Goal: Task Accomplishment & Management: Manage account settings

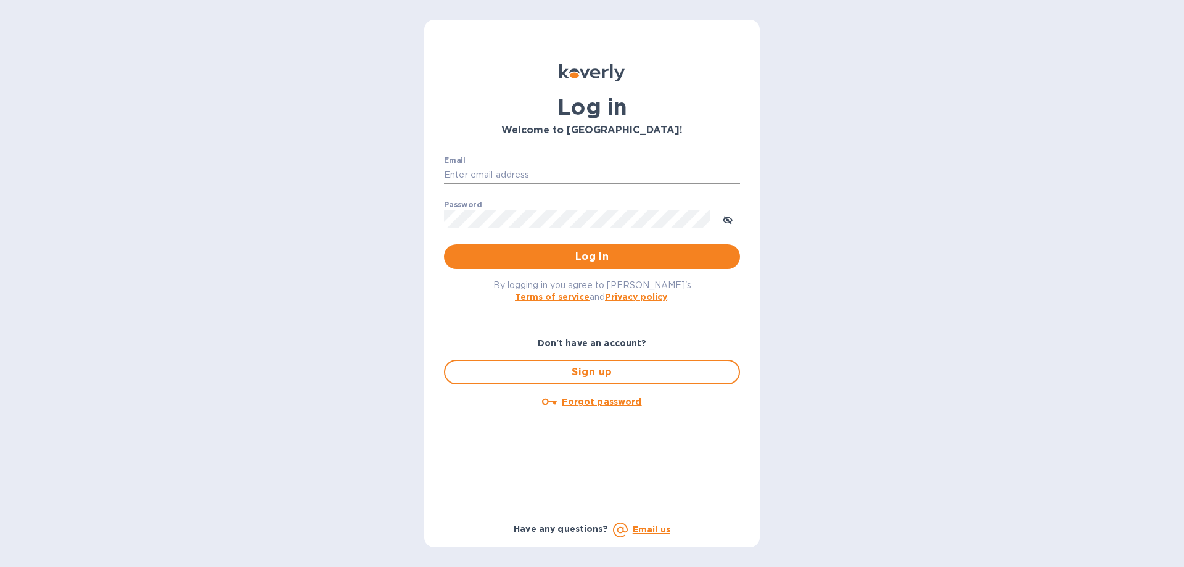
click at [495, 171] on input "Email" at bounding box center [592, 175] width 296 height 19
type input "[PERSON_NAME][EMAIL_ADDRESS][DOMAIN_NAME]"
click at [444, 244] on button "Log in" at bounding box center [592, 256] width 296 height 25
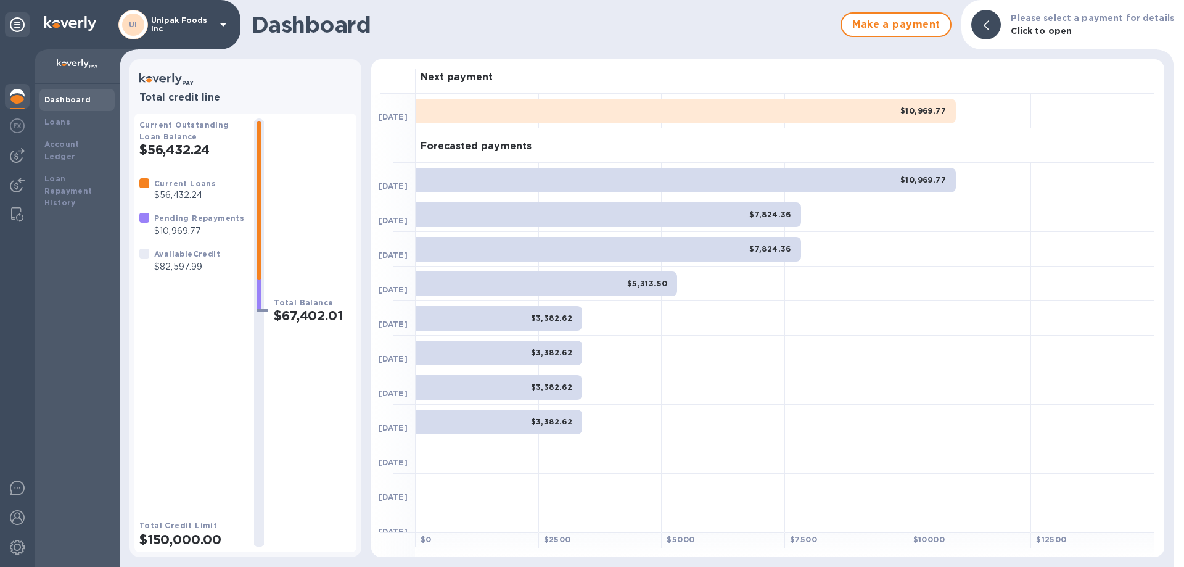
click at [846, 328] on div at bounding box center [846, 318] width 123 height 35
click at [864, 308] on div at bounding box center [846, 318] width 123 height 35
